Goal: Task Accomplishment & Management: Use online tool/utility

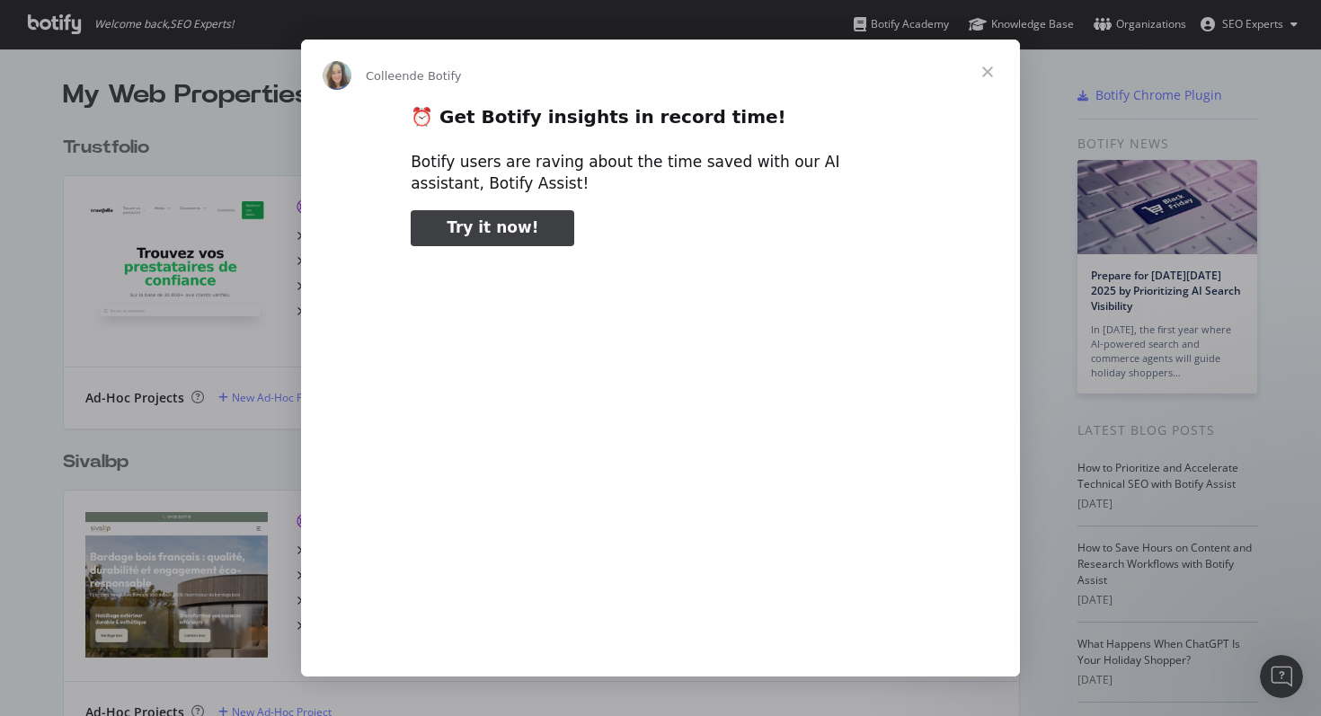
type input "928832"
click at [984, 68] on span "Fermer" at bounding box center [987, 72] width 65 height 65
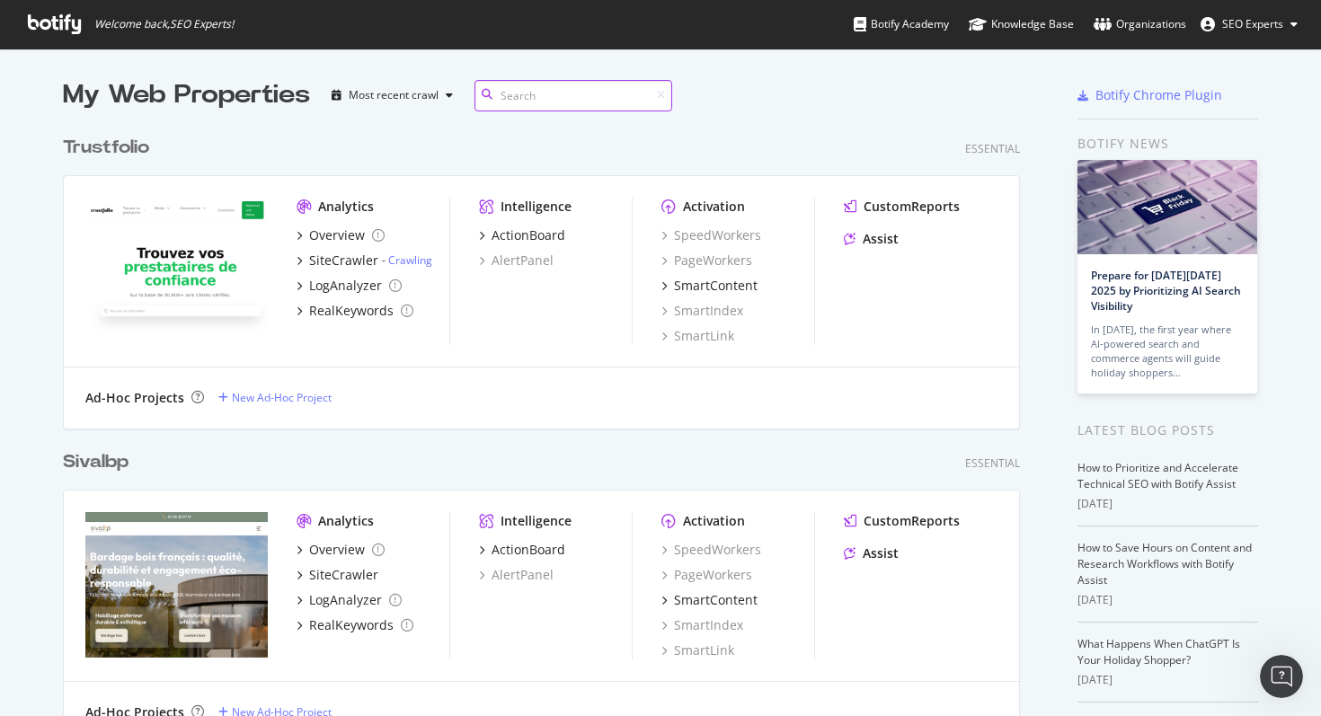
click at [594, 103] on input at bounding box center [573, 95] width 198 height 31
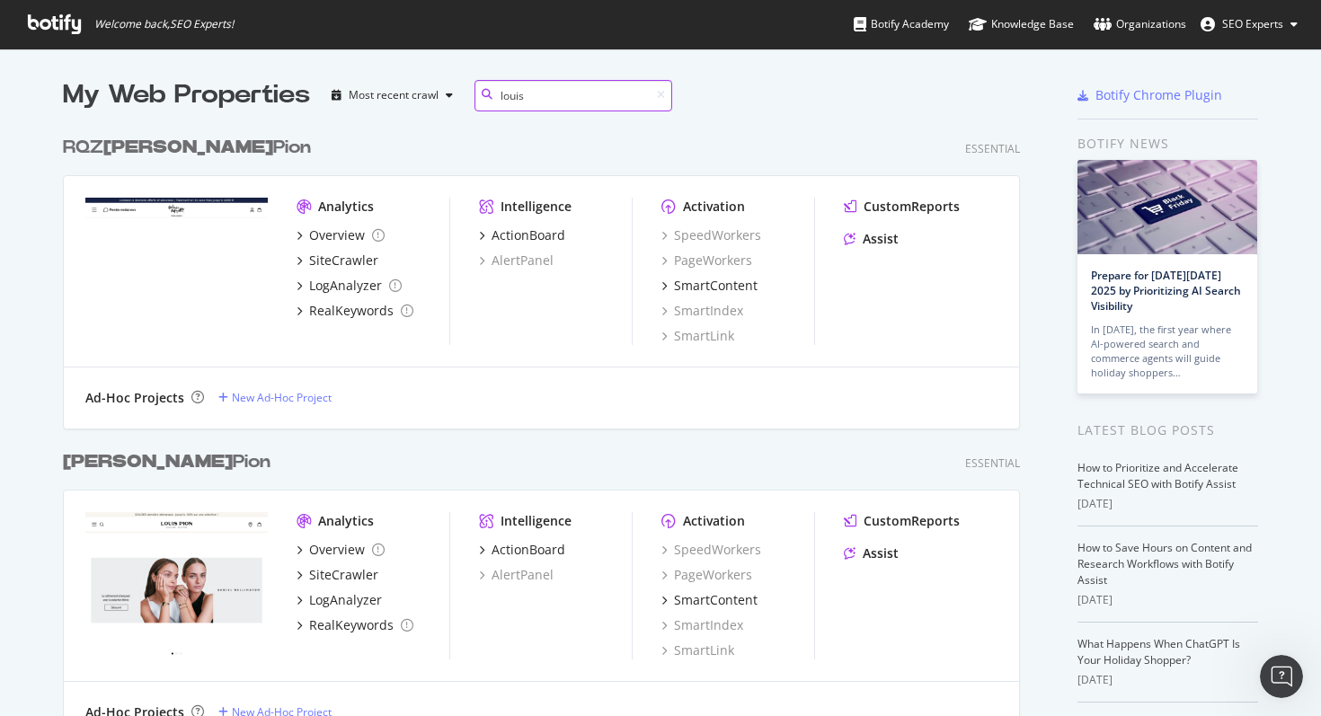
scroll to position [615, 958]
type input "louis"
click at [172, 150] on div "RQZ [PERSON_NAME]" at bounding box center [187, 148] width 248 height 26
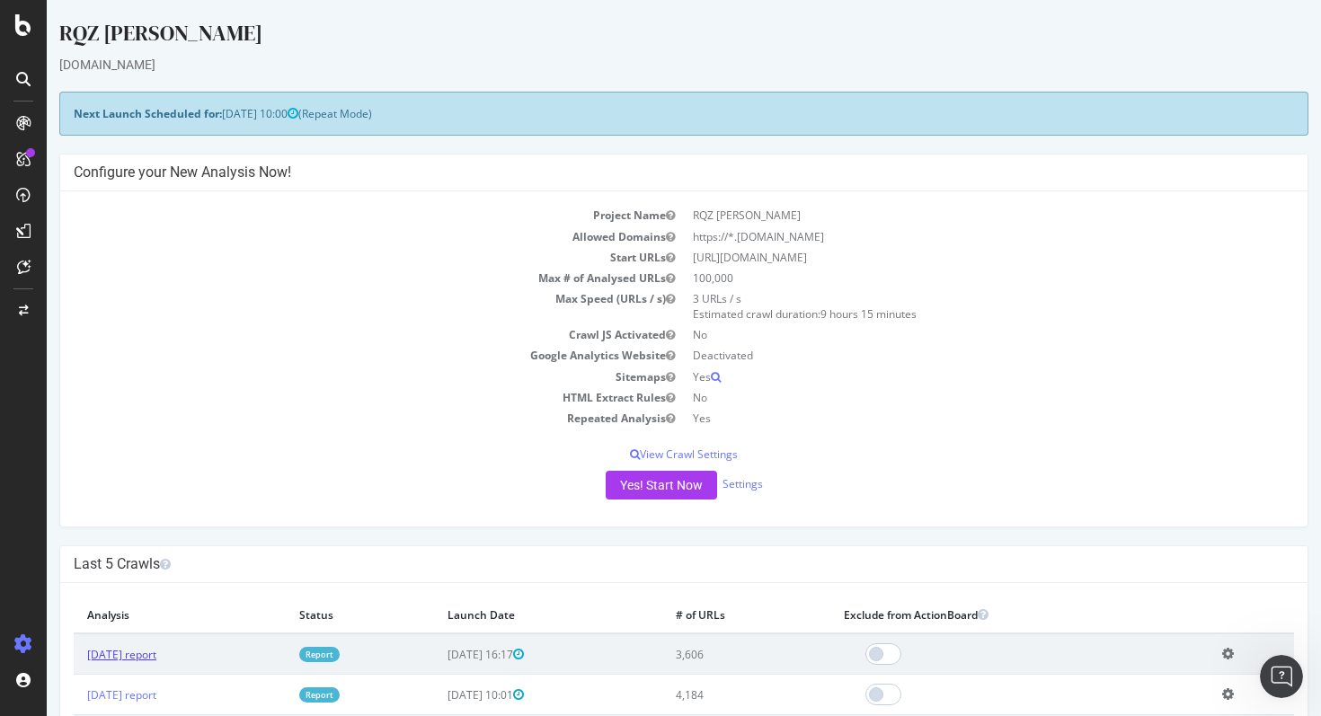
click at [156, 654] on link "[DATE] report" at bounding box center [121, 654] width 69 height 15
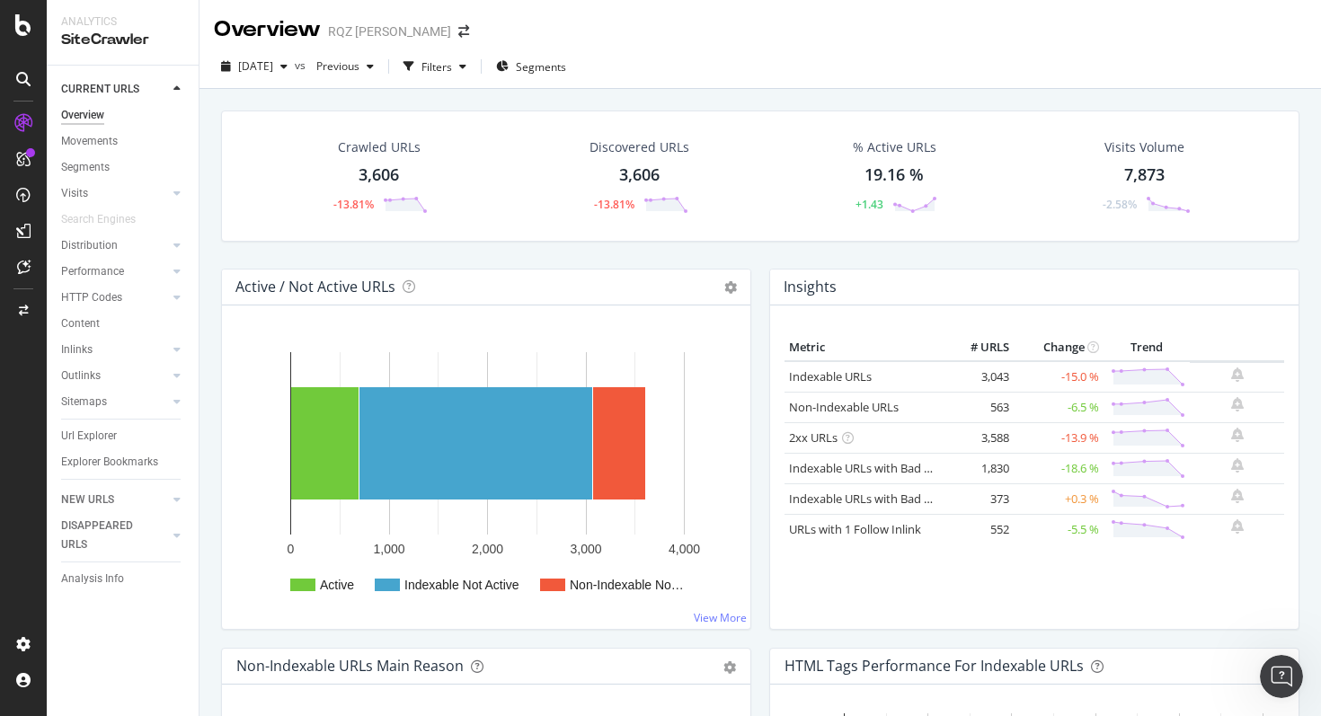
click at [443, 224] on div "Crawled URLs 3,606 -13.81% Discovered URLs 3,606 -13.81% % Active URLs 19.16 % …" at bounding box center [760, 176] width 1078 height 131
click at [22, 645] on icon at bounding box center [23, 644] width 18 height 18
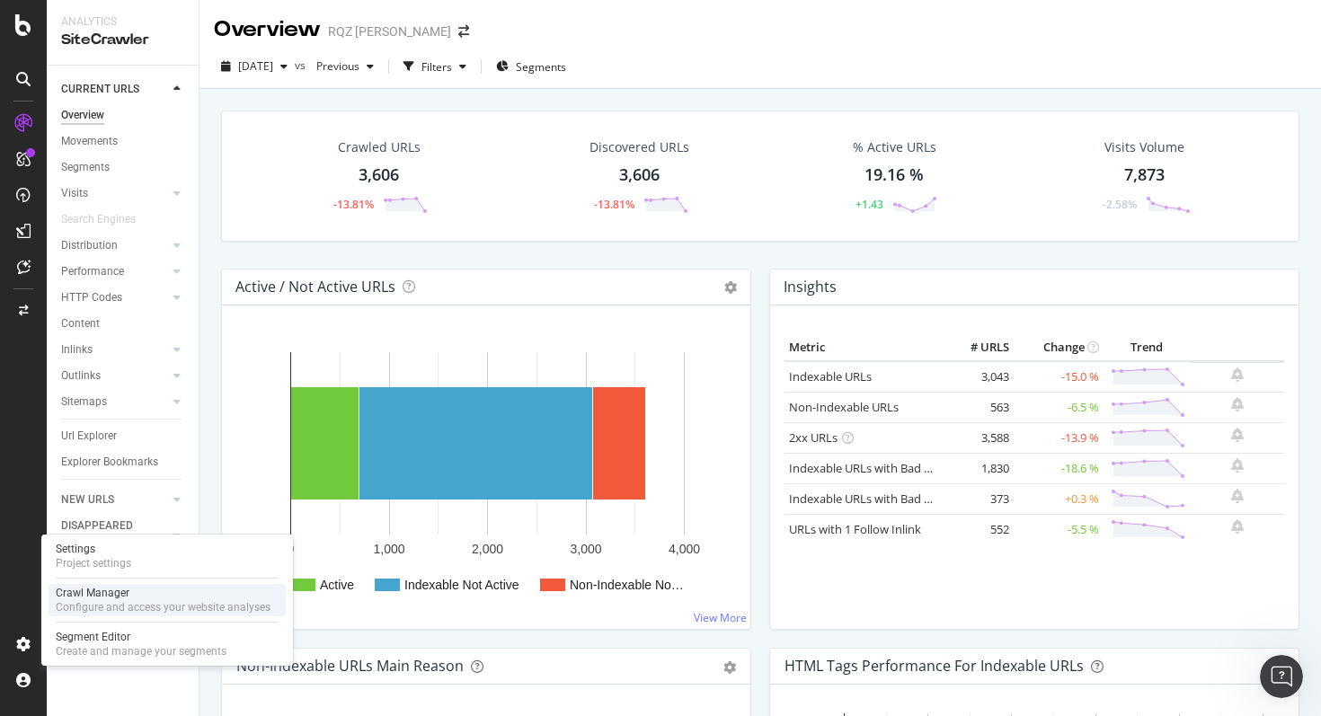
click at [133, 606] on div "Configure and access your website analyses" at bounding box center [163, 607] width 215 height 14
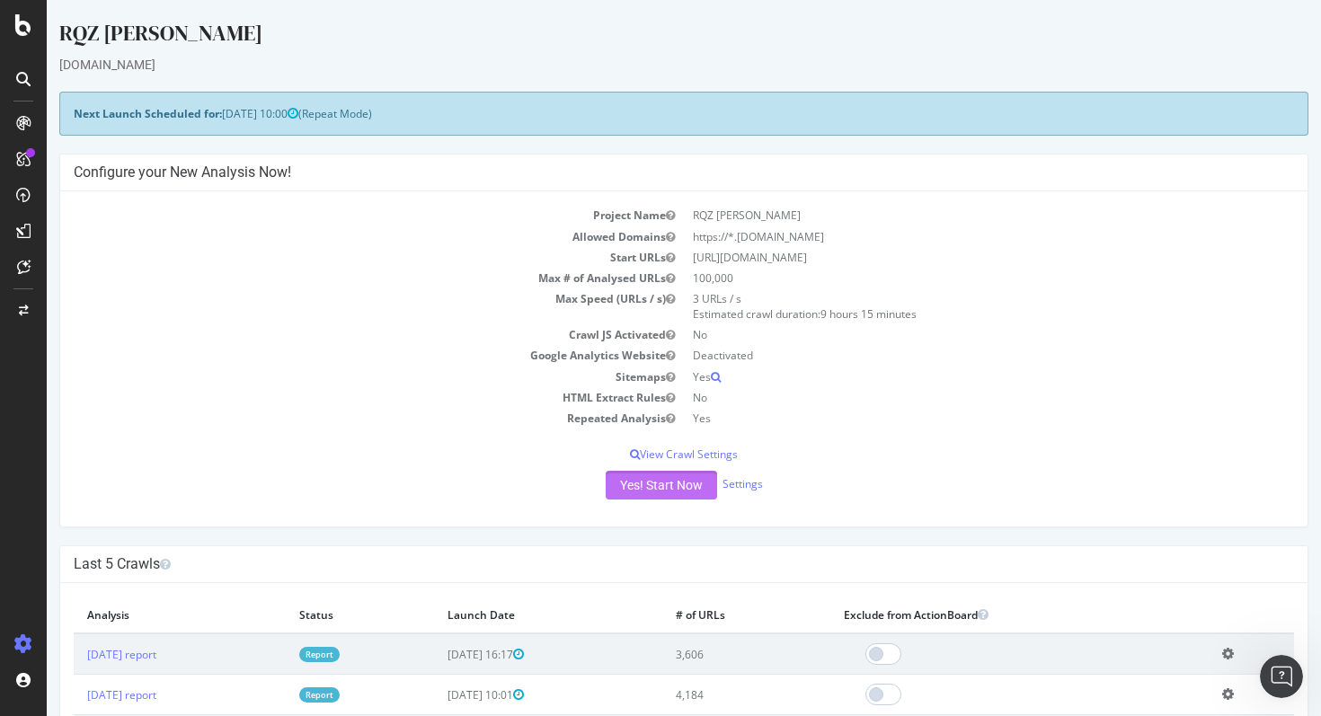
click at [637, 491] on button "Yes! Start Now" at bounding box center [661, 485] width 111 height 29
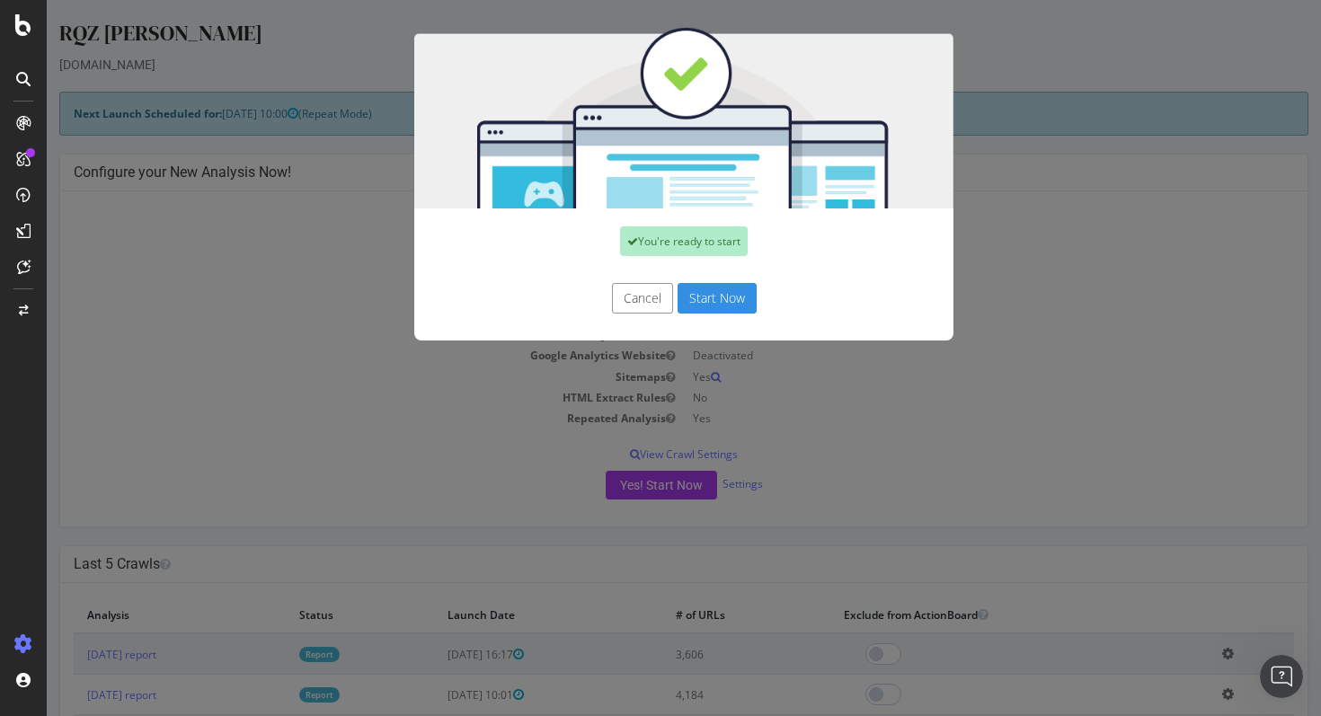
click at [707, 300] on button "Start Now" at bounding box center [716, 298] width 79 height 31
